Goal: Transaction & Acquisition: Obtain resource

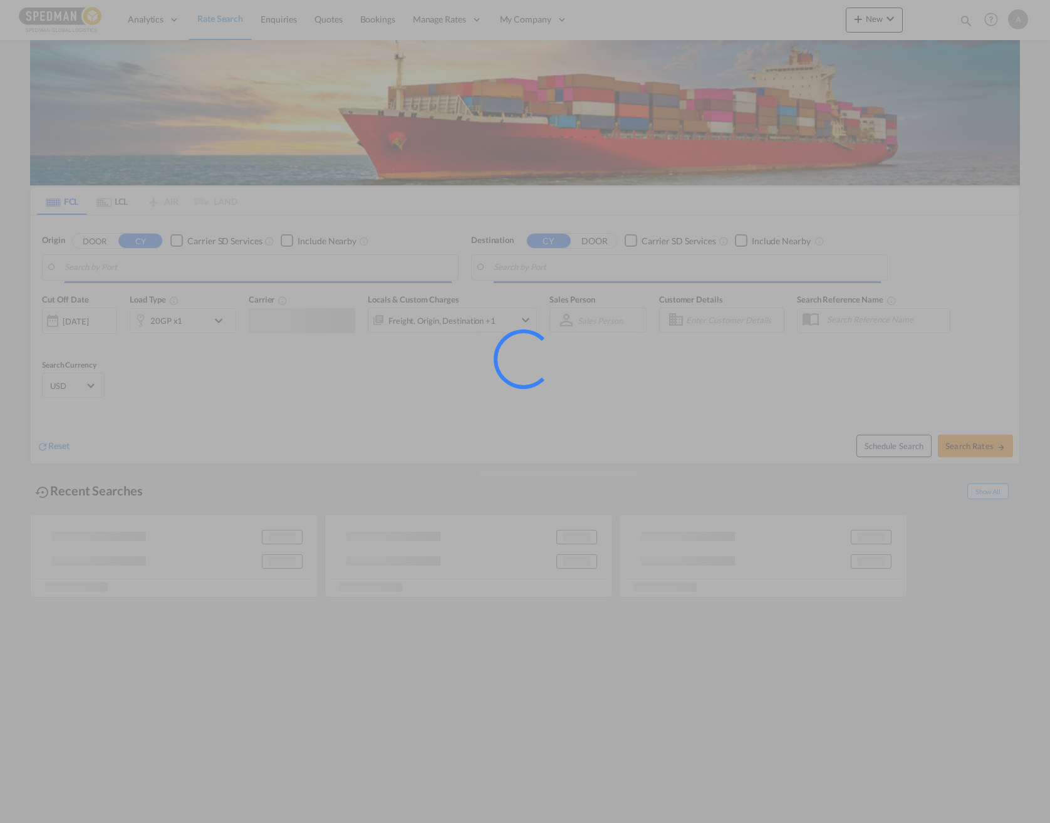
type input "[PERSON_NAME], SEGVX"
type input "Mundra, INMUN"
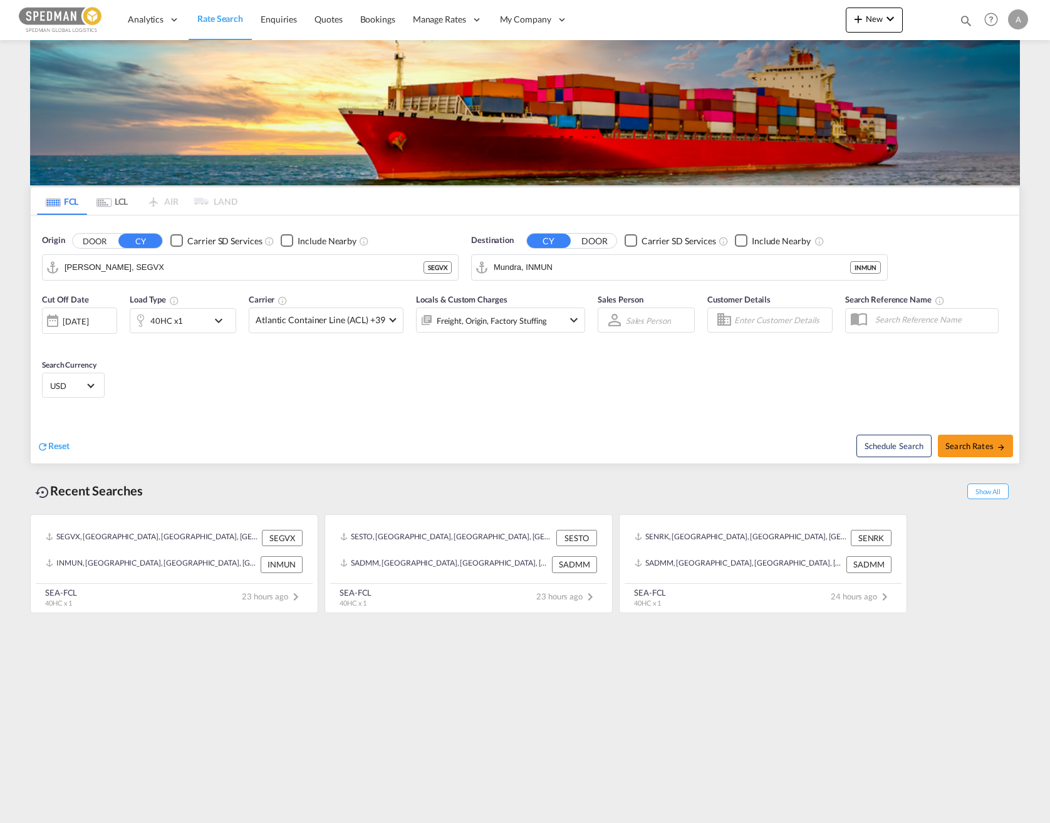
click at [219, 314] on md-icon "icon-chevron-down" at bounding box center [221, 320] width 21 height 15
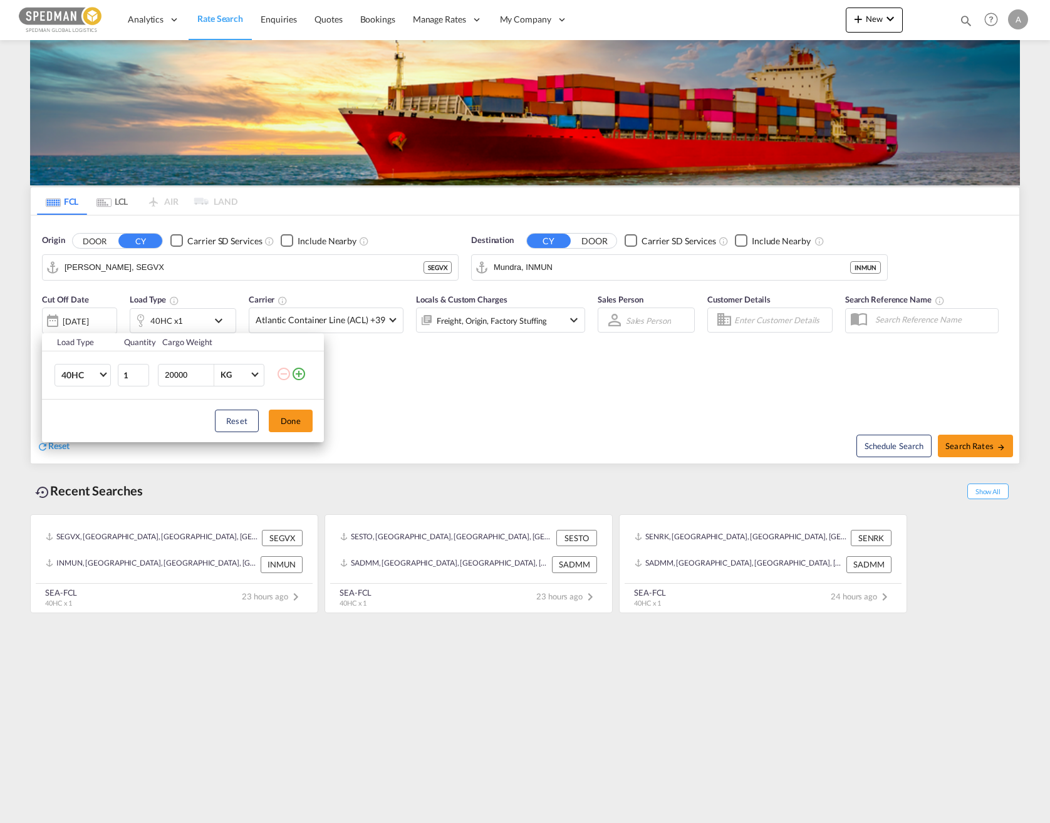
click at [115, 375] on td "40HC 20GP 40GP 40HC 45HC 20RE 40RE 40HR 20OT 40OT 20FR 40FR 40NR 20NR 45S 20TK …" at bounding box center [79, 375] width 75 height 48
click at [98, 374] on md-select-value "40HC" at bounding box center [85, 375] width 50 height 21
click at [83, 318] on md-option "20GP" at bounding box center [93, 315] width 85 height 30
click at [283, 418] on button "Done" at bounding box center [291, 421] width 44 height 23
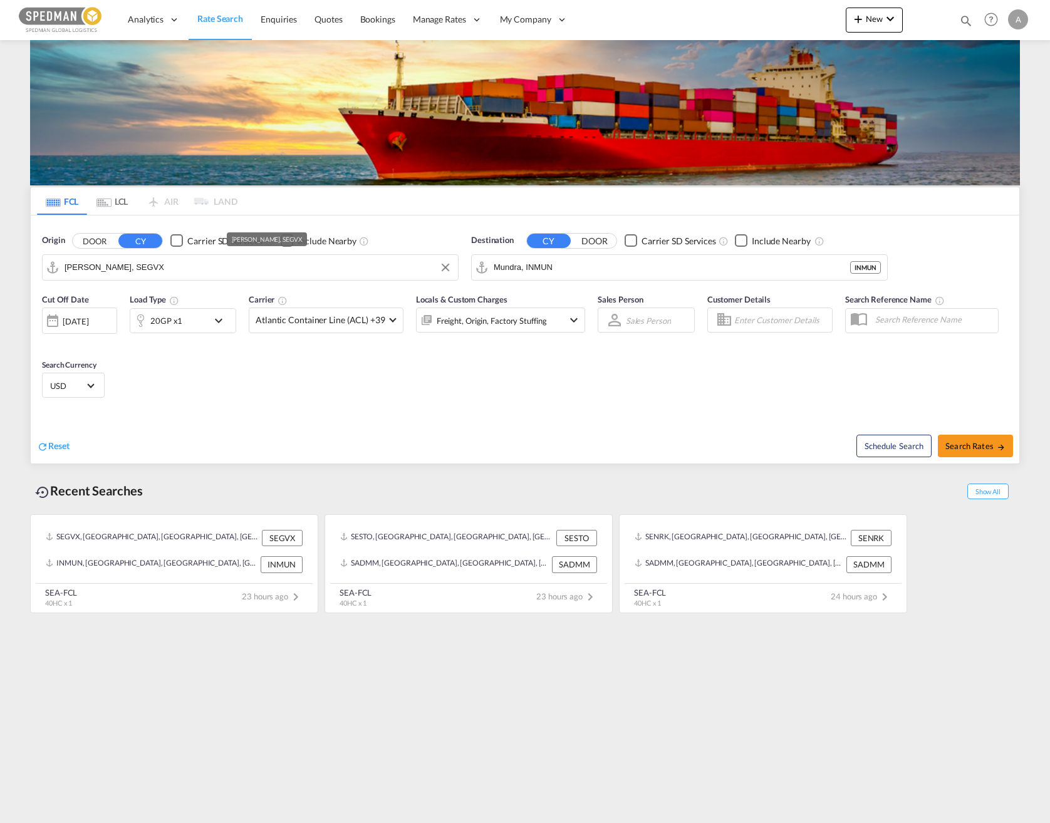
click at [203, 271] on input "[PERSON_NAME], SEGVX" at bounding box center [258, 267] width 387 height 19
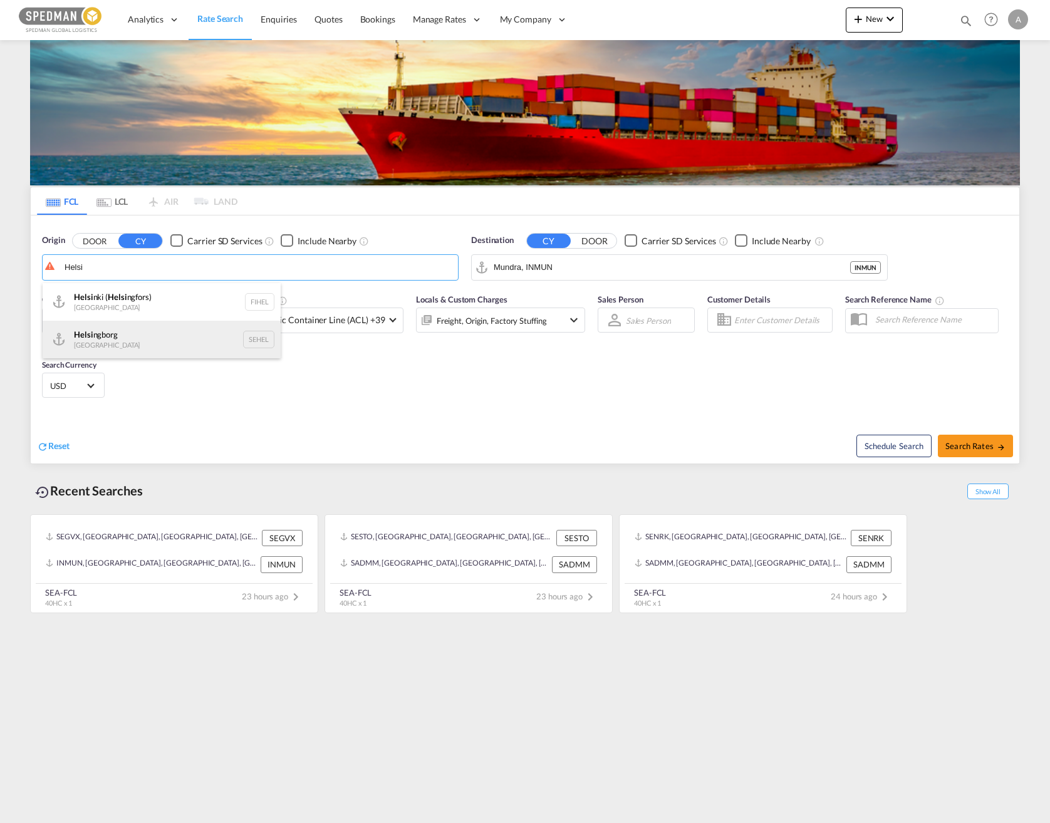
click at [148, 327] on div "Helsi ngborg Sweden SEHEL" at bounding box center [162, 340] width 238 height 38
type input "[GEOGRAPHIC_DATA], [GEOGRAPHIC_DATA]"
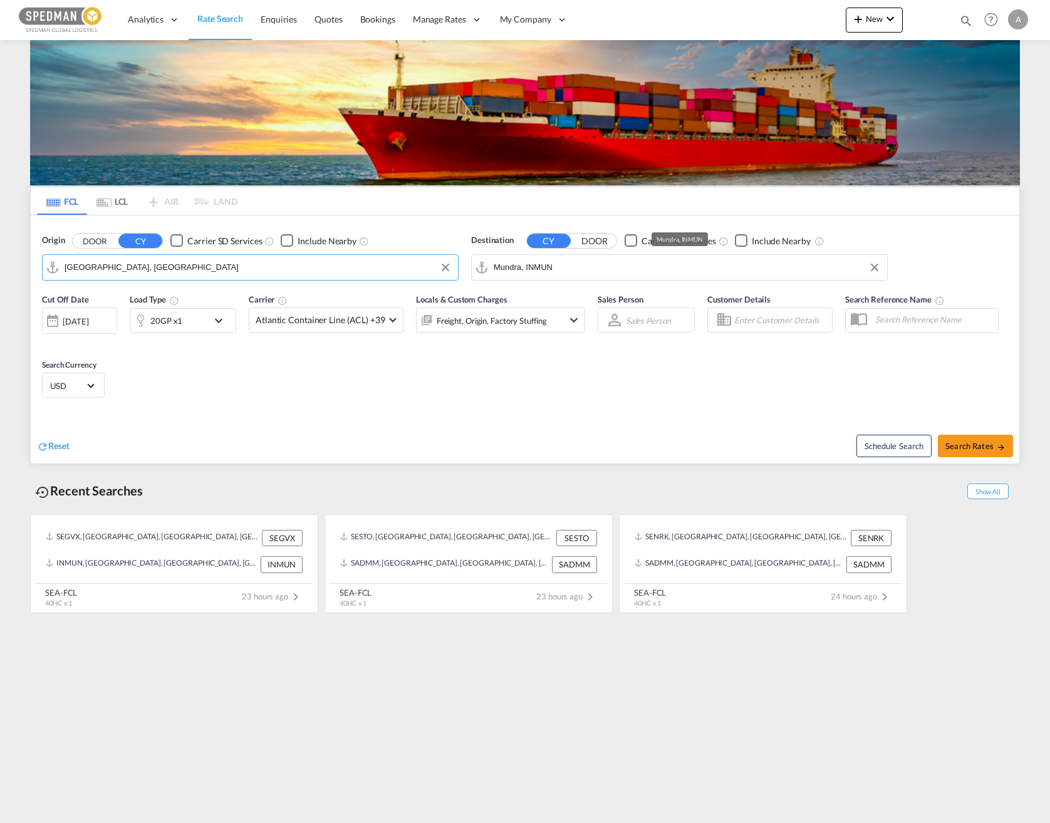
click at [571, 271] on input "Mundra, INMUN" at bounding box center [687, 267] width 387 height 19
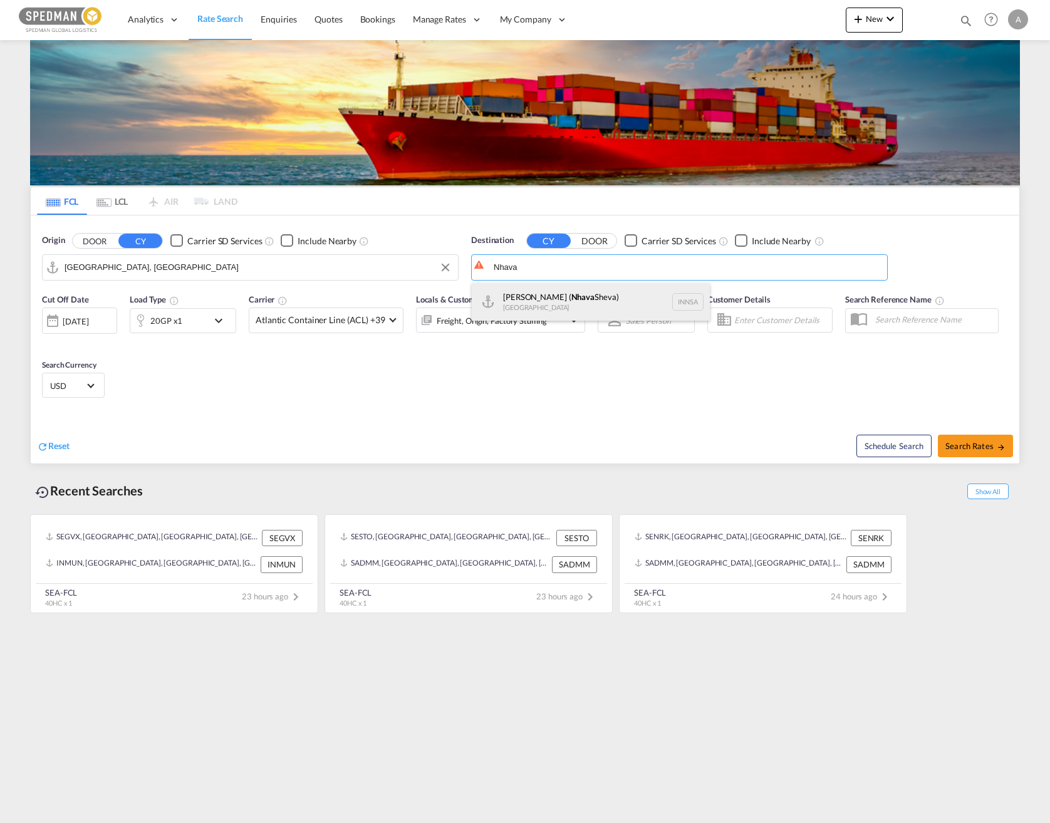
click at [598, 303] on div "[PERSON_NAME] ( [GEOGRAPHIC_DATA]) [GEOGRAPHIC_DATA] [GEOGRAPHIC_DATA]" at bounding box center [591, 302] width 238 height 38
type input "[PERSON_NAME] ([PERSON_NAME]), [GEOGRAPHIC_DATA]"
click at [423, 229] on div "Origin DOOR CY Carrier SD Services Include Nearby [GEOGRAPHIC_DATA], [GEOGRAPHI…" at bounding box center [250, 257] width 429 height 59
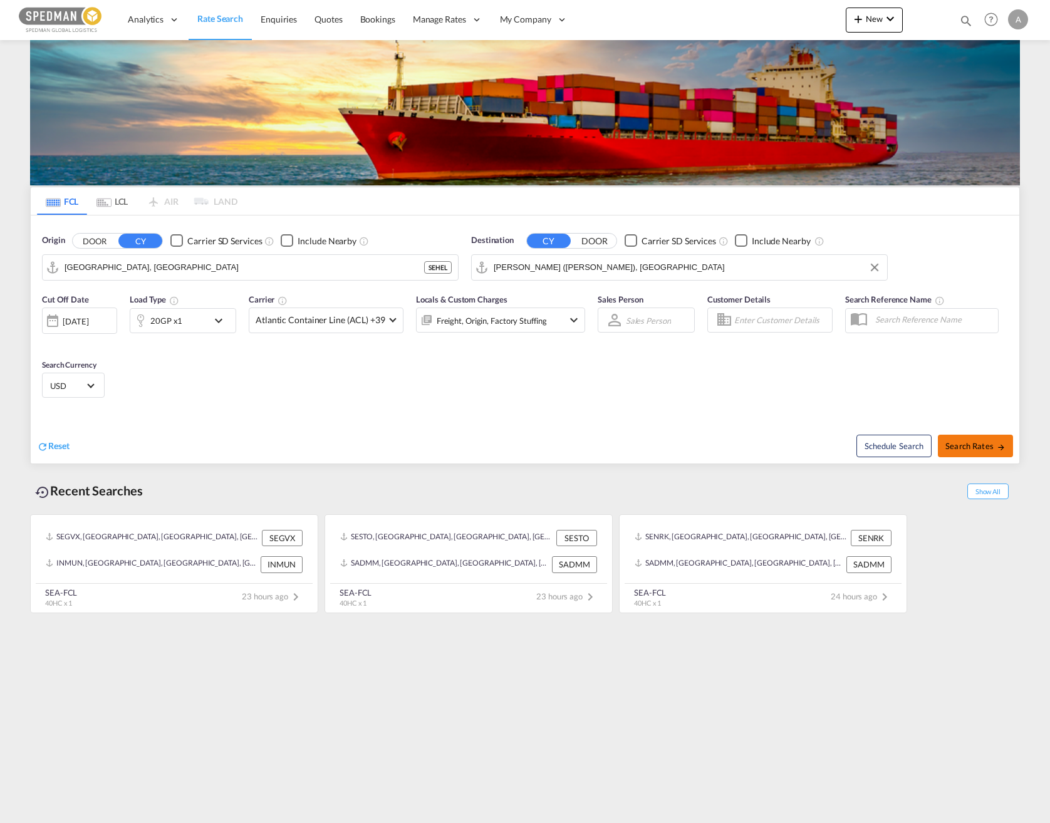
click at [980, 445] on span "Search Rates" at bounding box center [975, 446] width 60 height 10
type input "SEHEL to INNSA / [DATE]"
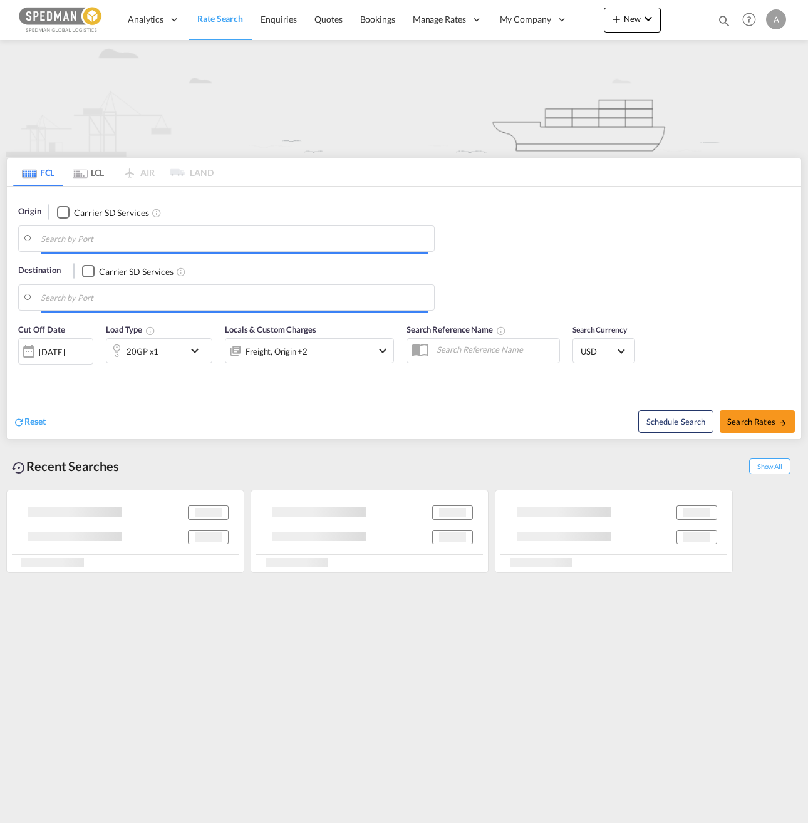
type input "[PERSON_NAME], SEGVX"
type input "Mundra, INMUN"
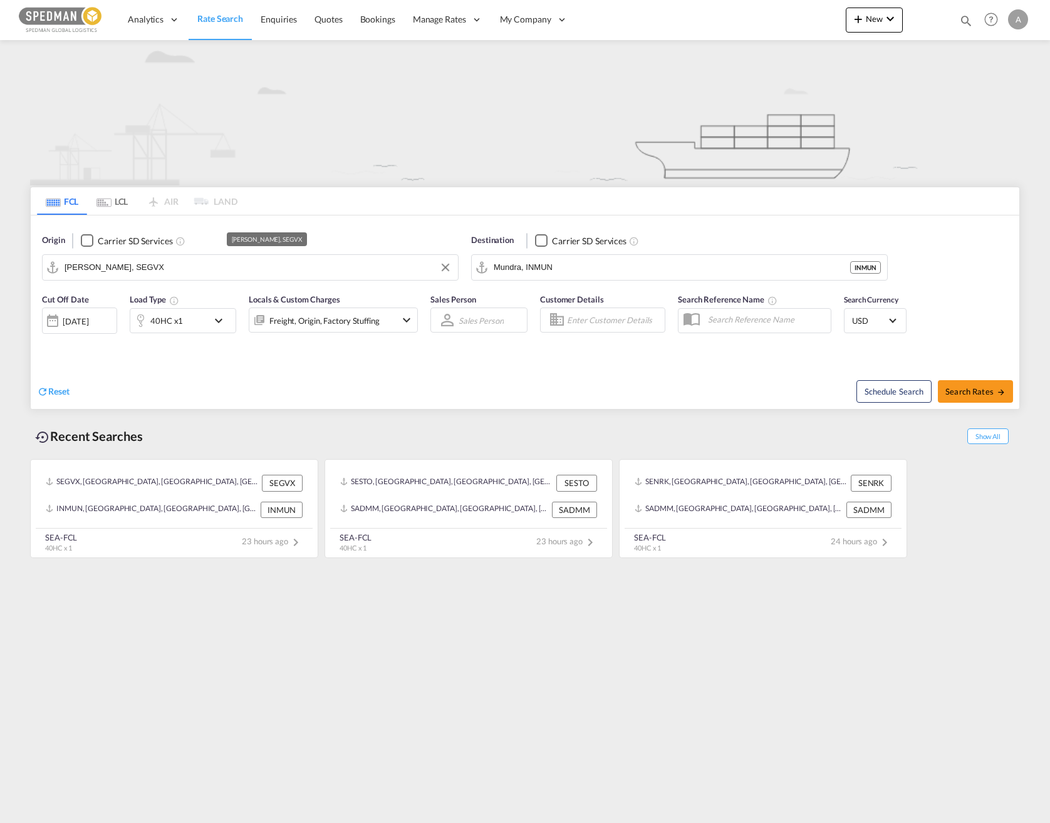
click at [175, 268] on input "[PERSON_NAME], SEGVX" at bounding box center [258, 267] width 387 height 19
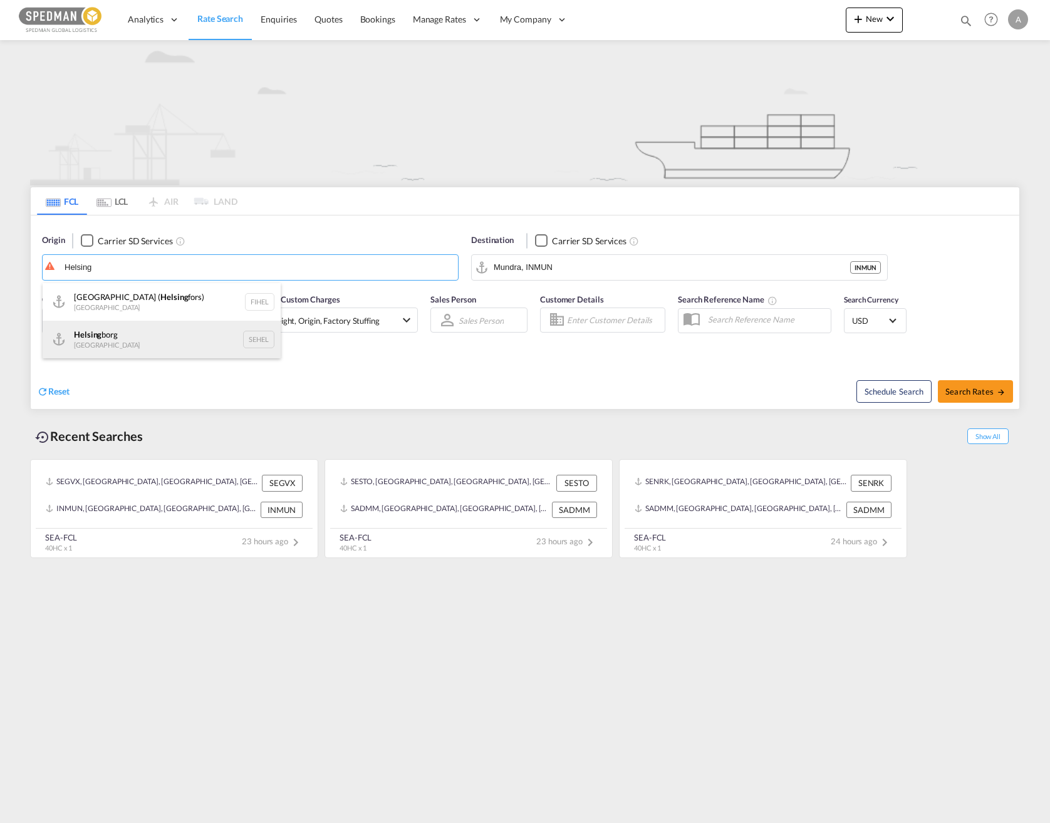
click at [145, 333] on div "Helsing borg Sweden SEHEL" at bounding box center [162, 340] width 238 height 38
type input "[GEOGRAPHIC_DATA], [GEOGRAPHIC_DATA]"
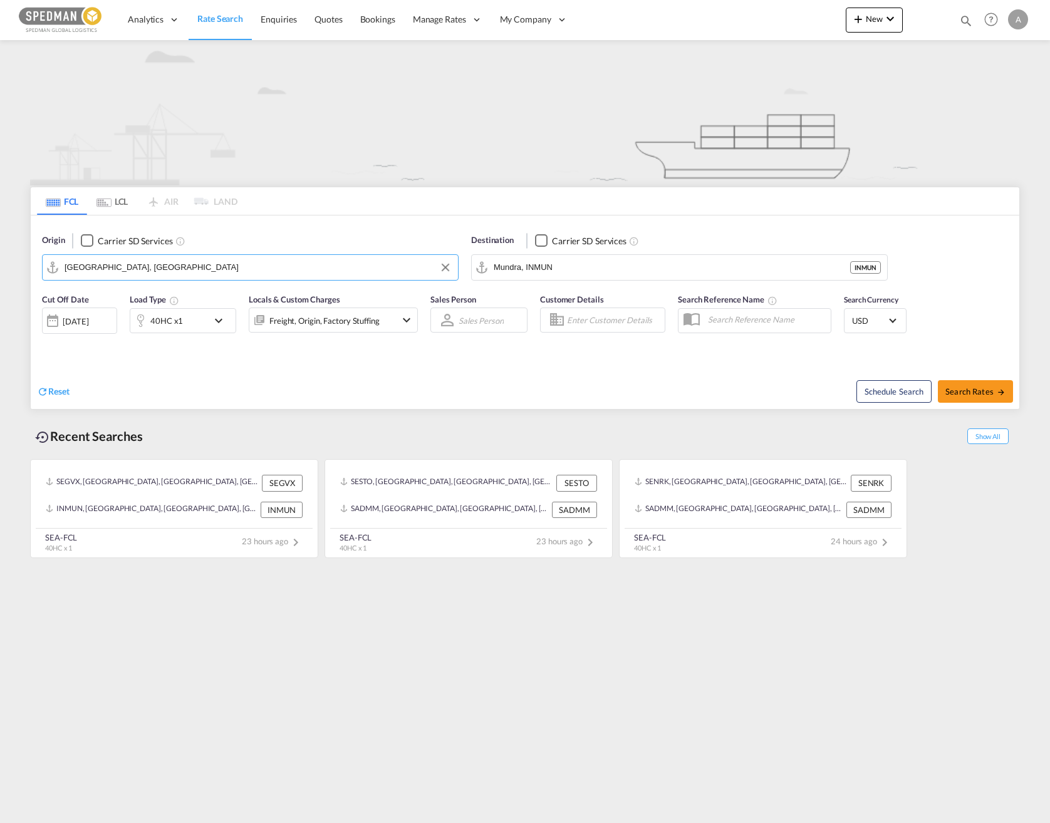
click at [561, 272] on input "Mundra, INMUN" at bounding box center [672, 267] width 356 height 19
click at [561, 307] on div "[PERSON_NAME] ( [GEOGRAPHIC_DATA]) [GEOGRAPHIC_DATA] [GEOGRAPHIC_DATA]" at bounding box center [591, 302] width 238 height 38
type input "[PERSON_NAME] ([PERSON_NAME]), [GEOGRAPHIC_DATA]"
click at [807, 391] on span "Search Rates" at bounding box center [975, 391] width 60 height 10
type input "SEHEL to INNSA / [DATE]"
